Goal: Task Accomplishment & Management: Use online tool/utility

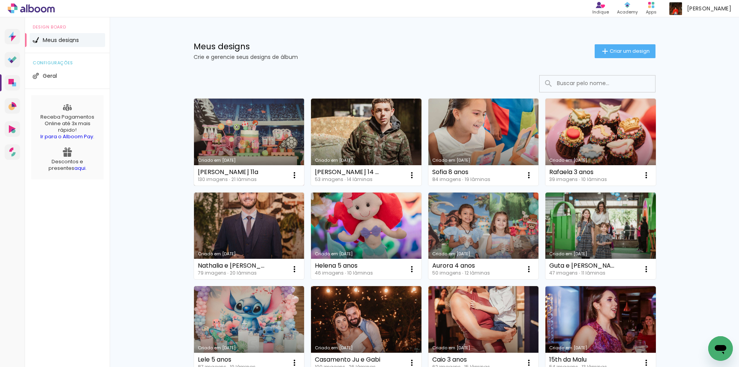
click at [226, 124] on link "Criado em [DATE]" at bounding box center [249, 142] width 110 height 87
